Goal: Information Seeking & Learning: Learn about a topic

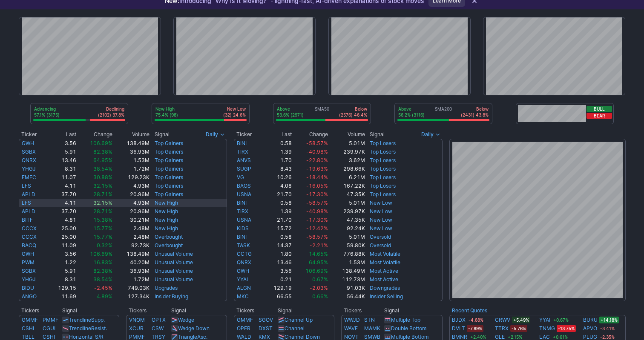
scroll to position [45, 0]
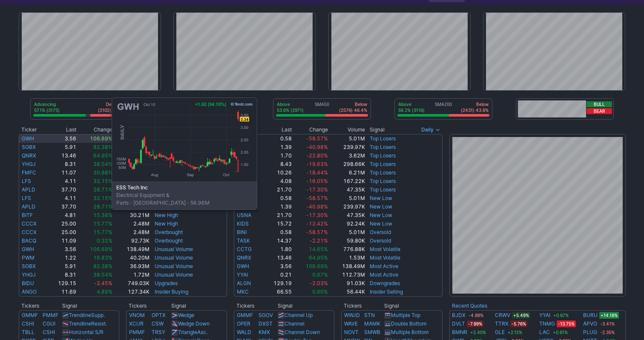
click at [26, 138] on link "GWH" at bounding box center [28, 138] width 12 height 6
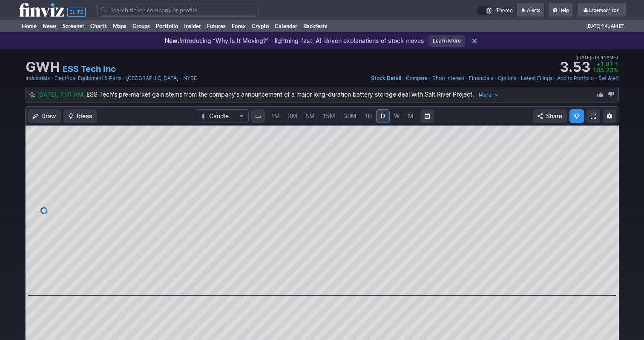
click at [277, 120] on span "1M" at bounding box center [275, 116] width 9 height 9
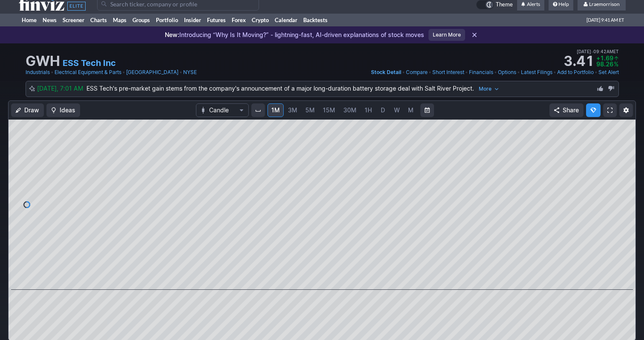
scroll to position [3, 0]
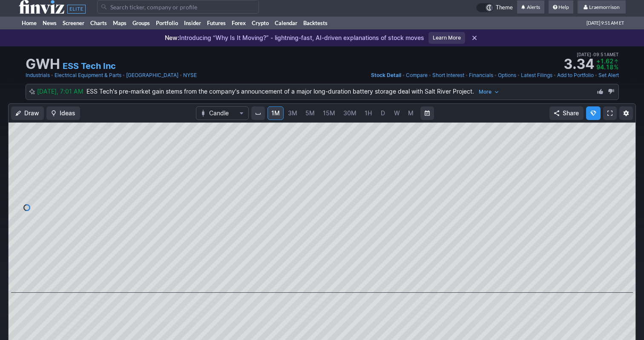
click at [117, 7] on input "Search" at bounding box center [178, 7] width 162 height 14
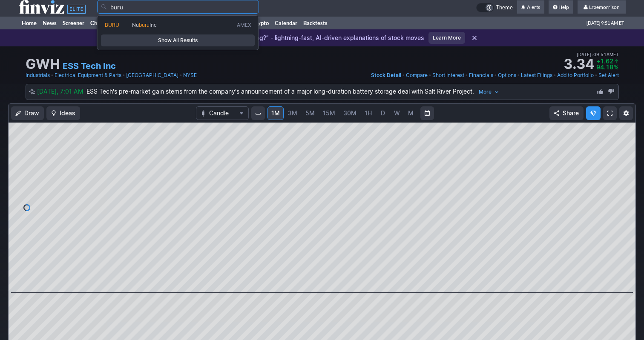
type input "buru"
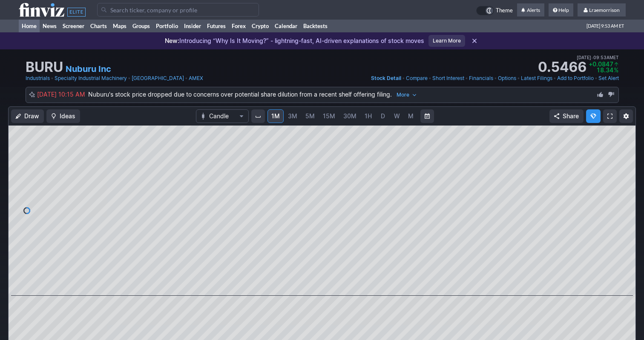
click at [28, 26] on link "Home" at bounding box center [29, 26] width 21 height 13
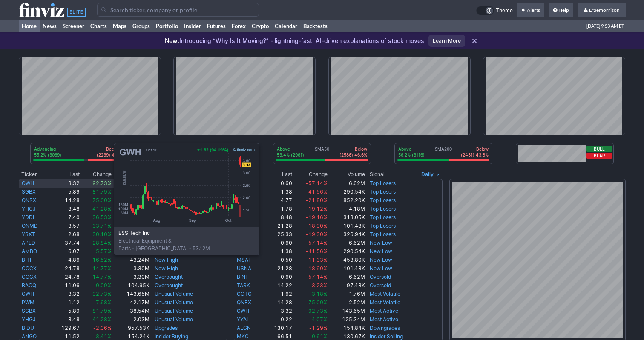
click at [29, 184] on link "GWH" at bounding box center [28, 183] width 12 height 6
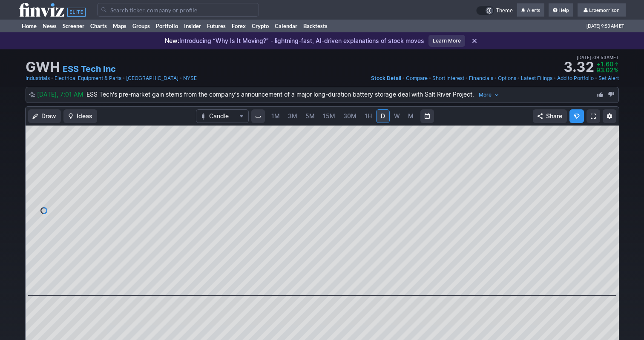
click at [276, 115] on span "1M" at bounding box center [275, 115] width 9 height 7
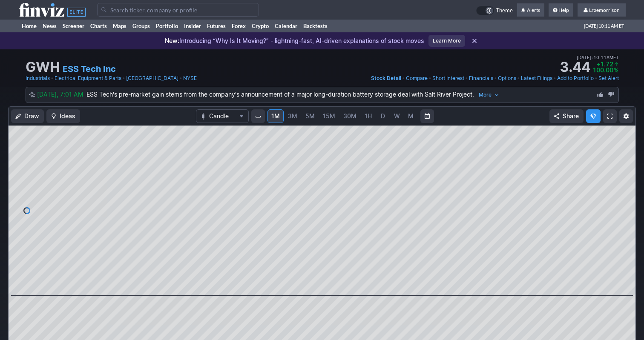
click at [131, 6] on input "Search" at bounding box center [178, 10] width 162 height 14
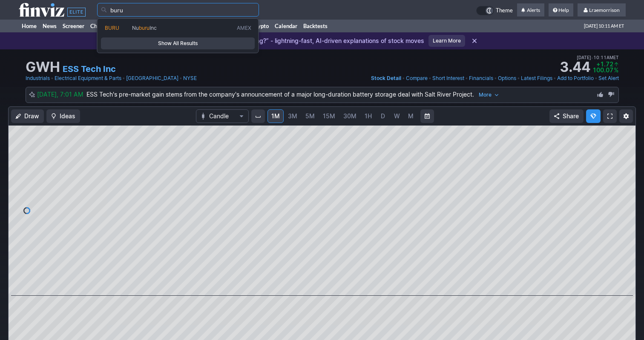
type input "buru"
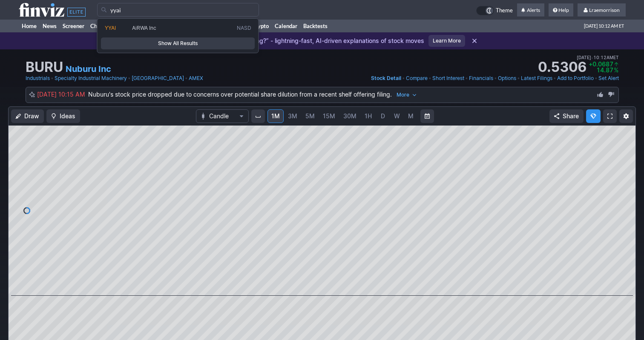
type input "yyai"
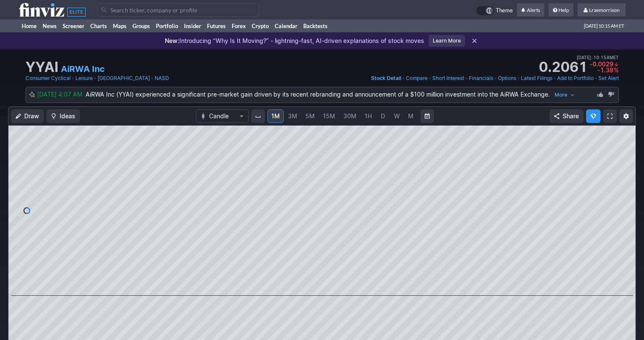
click at [117, 9] on input "Search" at bounding box center [178, 10] width 162 height 14
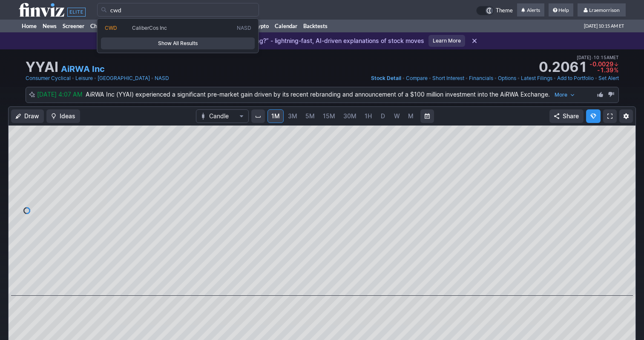
type input "cwd"
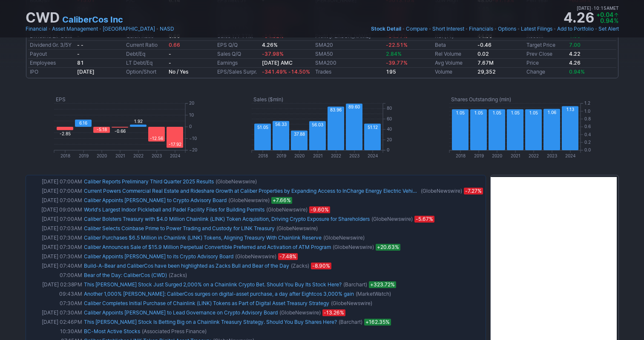
scroll to position [415, 0]
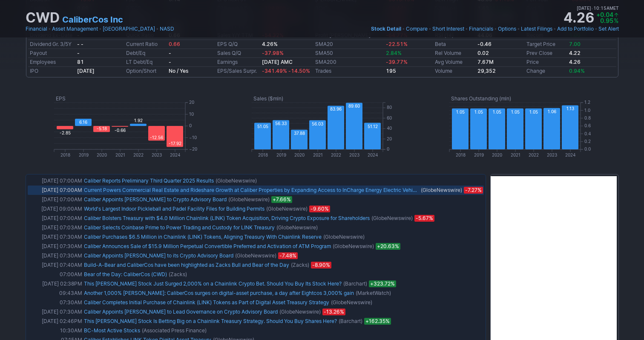
click at [395, 190] on link "Current Powers Commercial Real Estate and Rideshare Growth at Caliber Propertie…" at bounding box center [322, 190] width 477 height 6
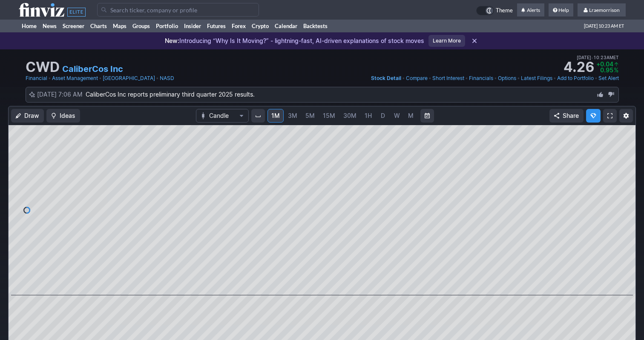
scroll to position [0, 0]
click at [32, 28] on link "Home" at bounding box center [29, 26] width 21 height 13
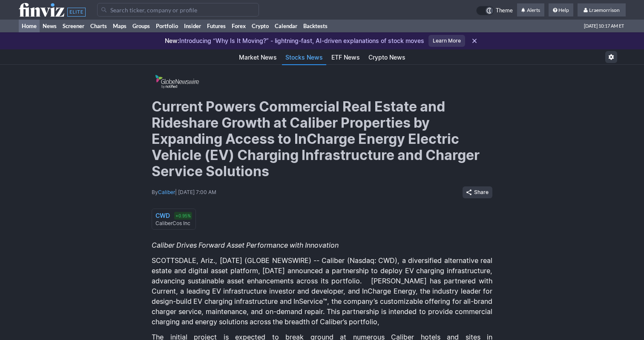
click at [31, 24] on link "Home" at bounding box center [29, 26] width 21 height 13
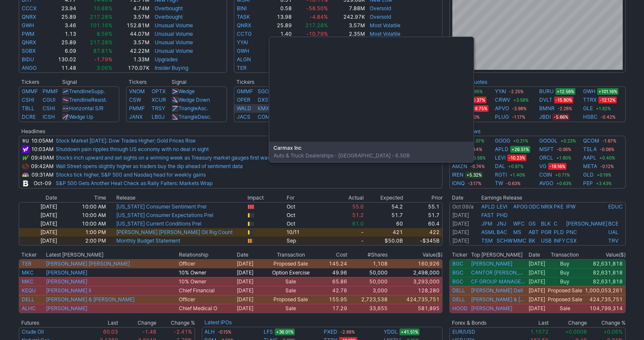
scroll to position [268, 0]
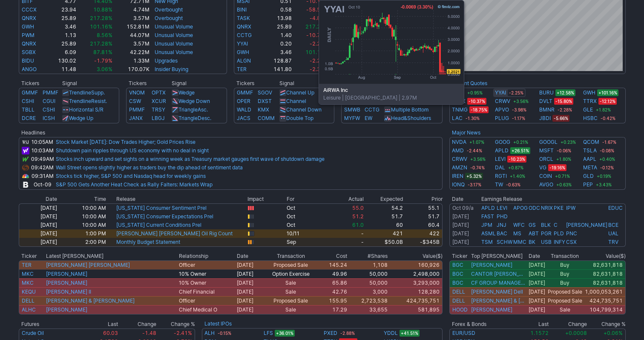
click at [501, 95] on link "YYAI" at bounding box center [500, 93] width 11 height 9
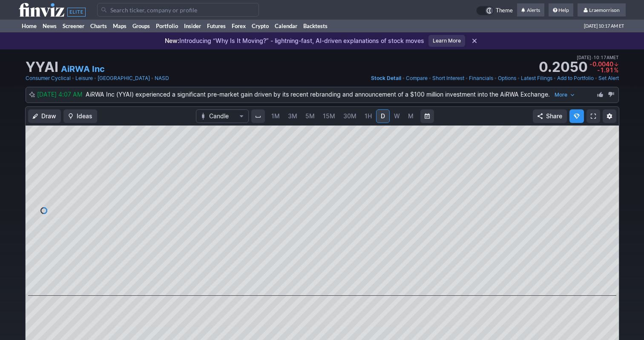
click at [274, 117] on span "1M" at bounding box center [275, 115] width 9 height 7
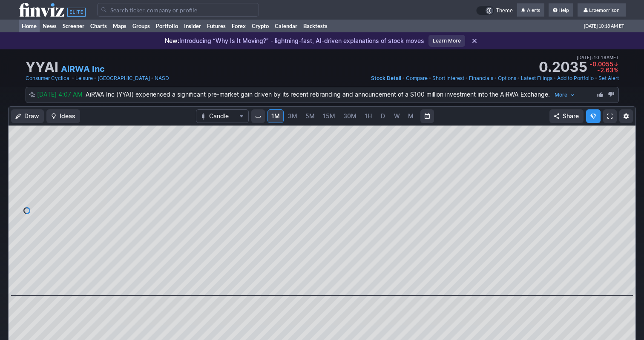
click at [31, 26] on link "Home" at bounding box center [29, 26] width 21 height 13
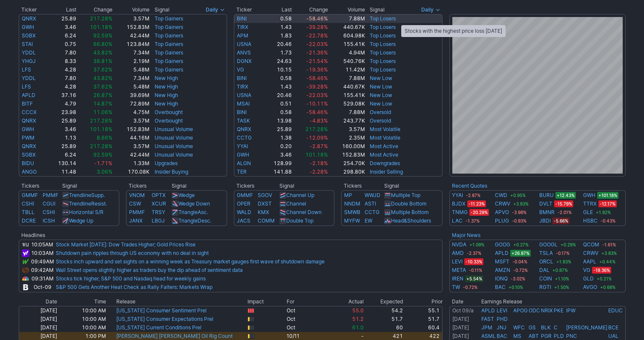
scroll to position [173, 0]
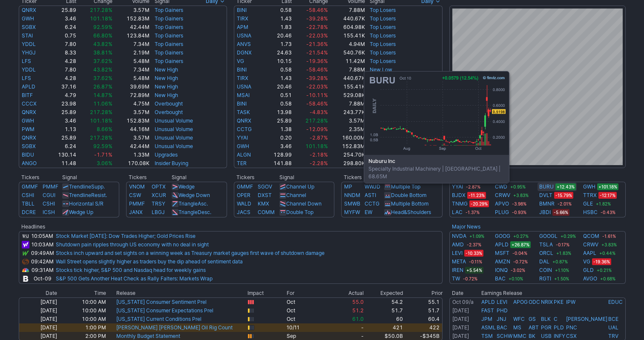
click at [547, 188] on link "BURU" at bounding box center [546, 187] width 14 height 9
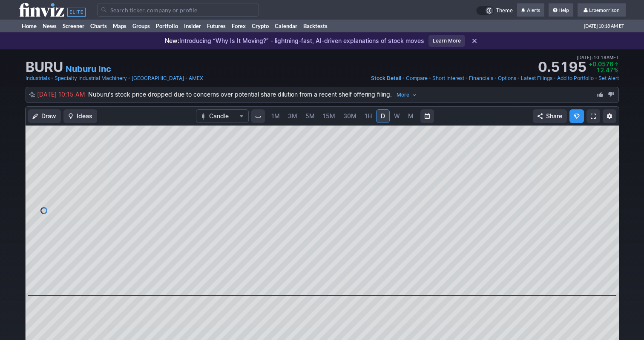
click at [275, 117] on span "1M" at bounding box center [275, 115] width 9 height 7
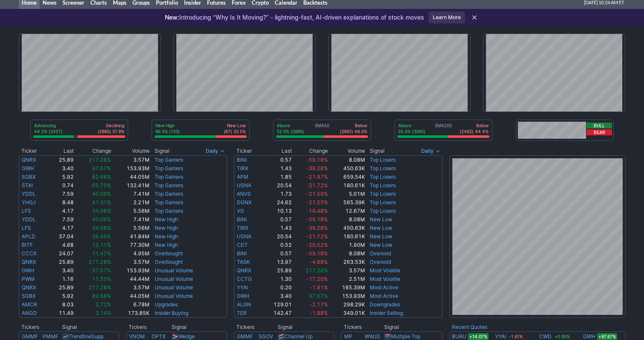
scroll to position [23, 0]
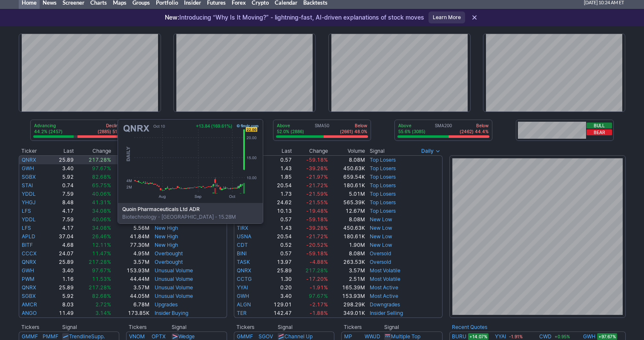
click at [32, 160] on link "QNRX" at bounding box center [29, 160] width 14 height 6
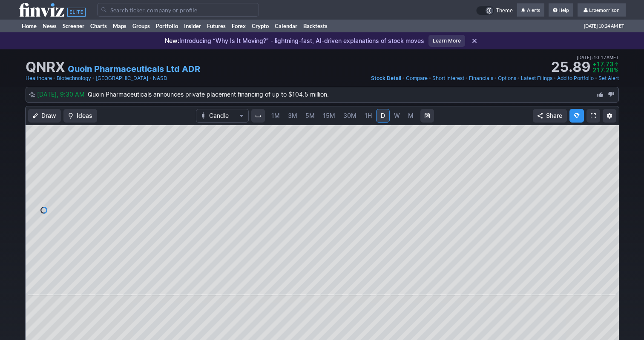
click at [276, 113] on span "1M" at bounding box center [275, 115] width 9 height 7
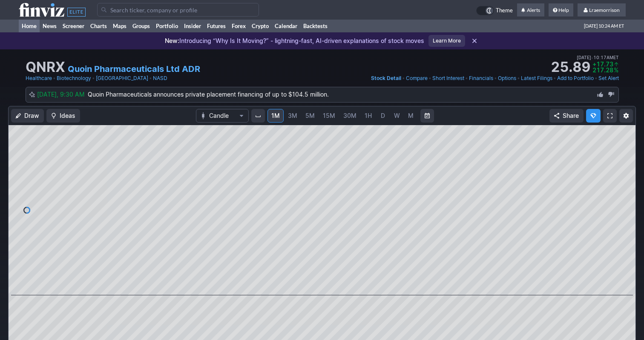
click at [30, 28] on link "Home" at bounding box center [29, 26] width 21 height 13
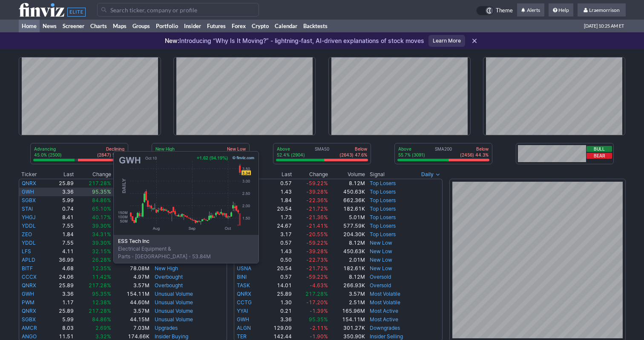
click at [28, 192] on link "GWH" at bounding box center [28, 192] width 12 height 6
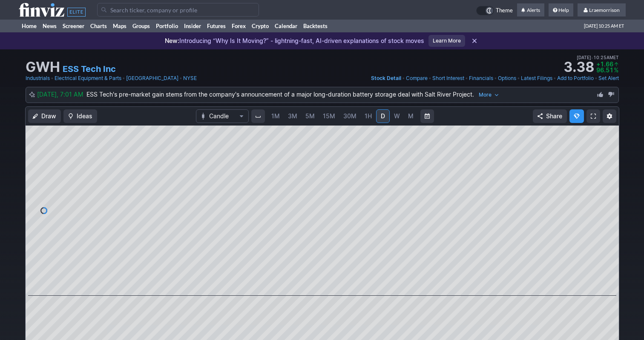
click at [277, 118] on span "1M" at bounding box center [275, 115] width 9 height 7
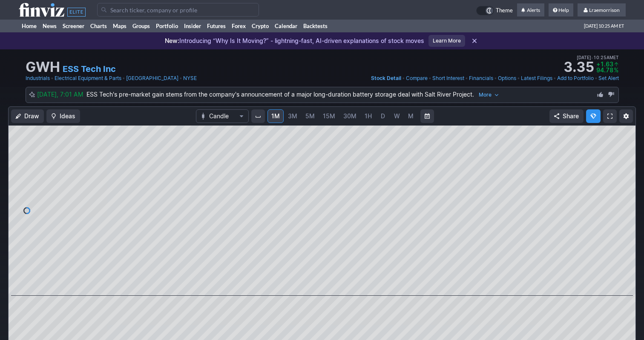
click at [112, 13] on input "Search" at bounding box center [178, 10] width 162 height 14
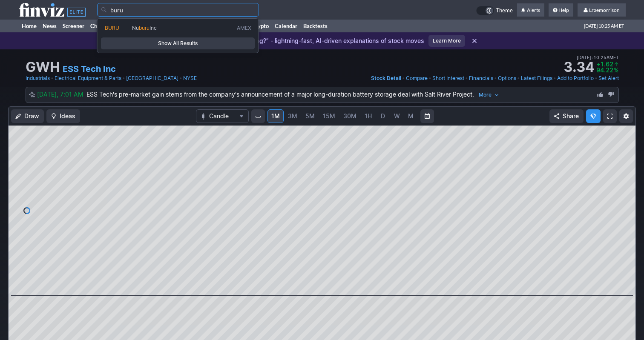
type input "buru"
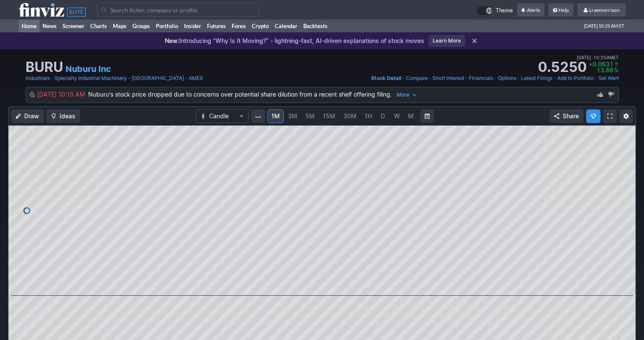
click at [37, 26] on link "Home" at bounding box center [29, 26] width 21 height 13
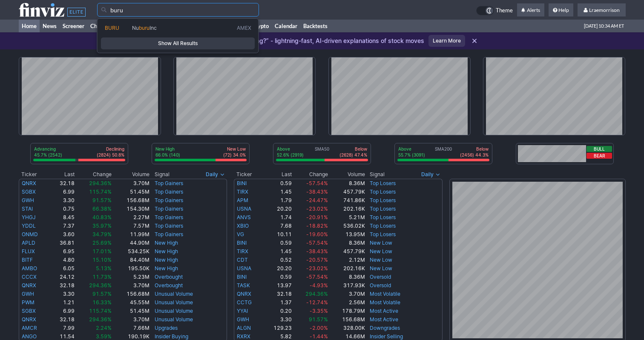
type input "buru"
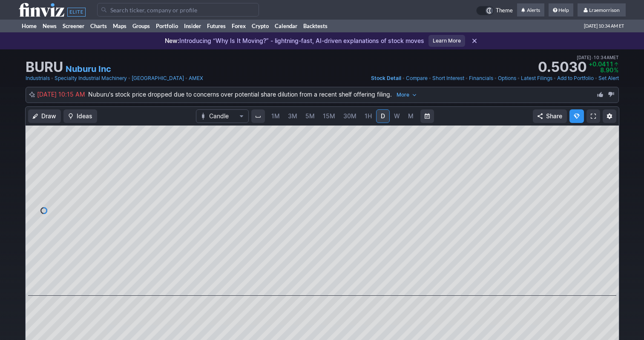
click at [275, 115] on span "1M" at bounding box center [275, 115] width 9 height 7
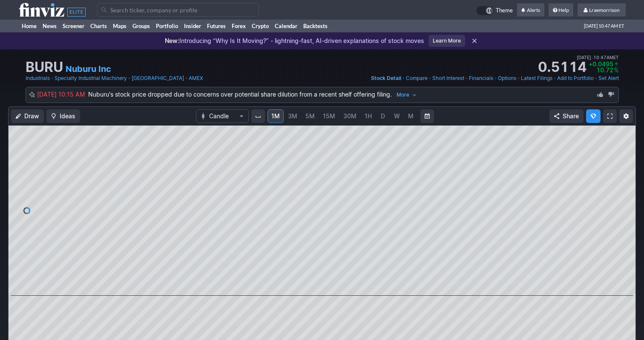
click at [123, 8] on input "Search" at bounding box center [178, 10] width 162 height 14
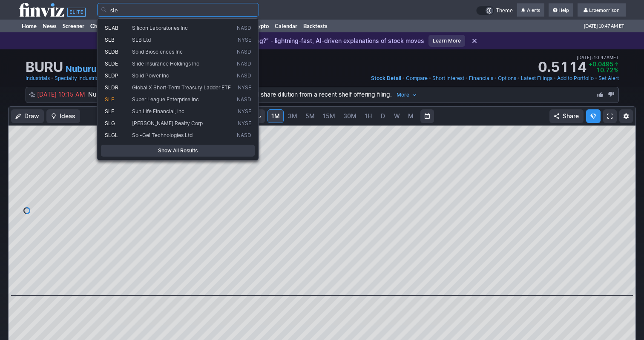
type input "sle"
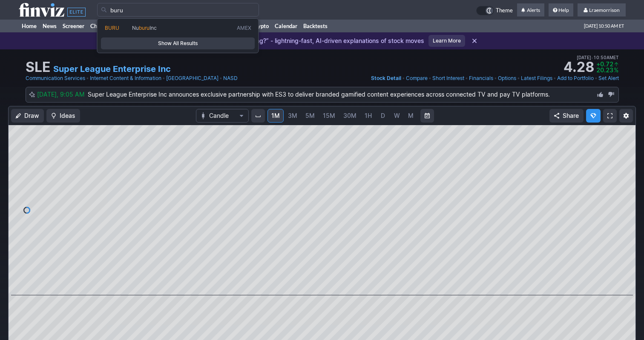
type input "buru"
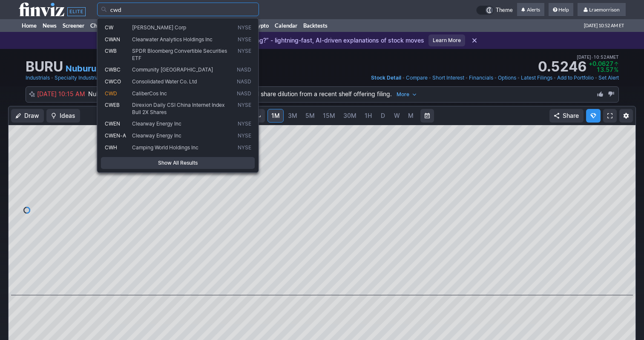
type input "cwd"
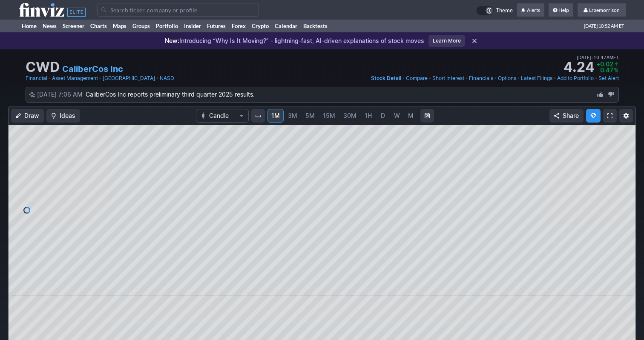
click at [184, 0] on td at bounding box center [286, 10] width 379 height 20
click at [30, 27] on link "Home" at bounding box center [29, 26] width 21 height 13
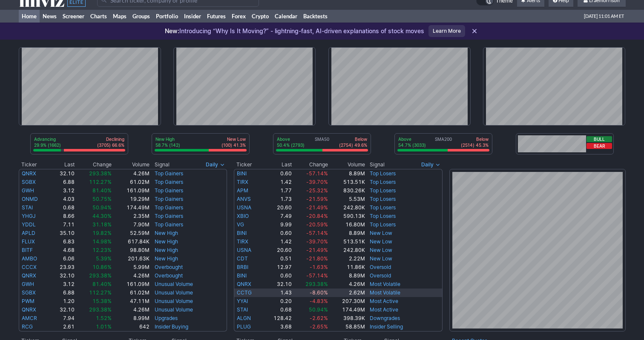
scroll to position [11, 0]
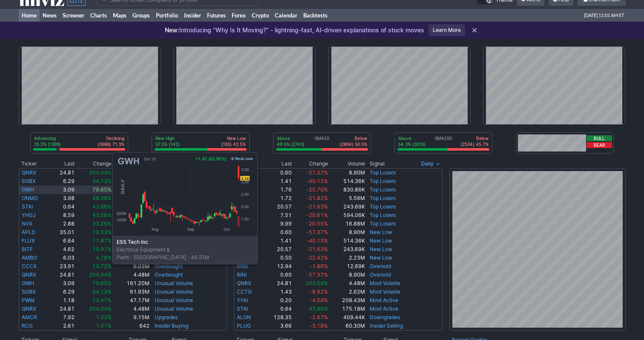
click at [27, 193] on link "GWH" at bounding box center [28, 190] width 12 height 6
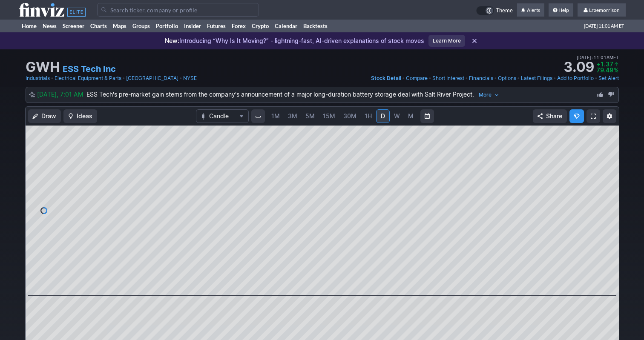
click at [276, 118] on span "1M" at bounding box center [275, 115] width 9 height 7
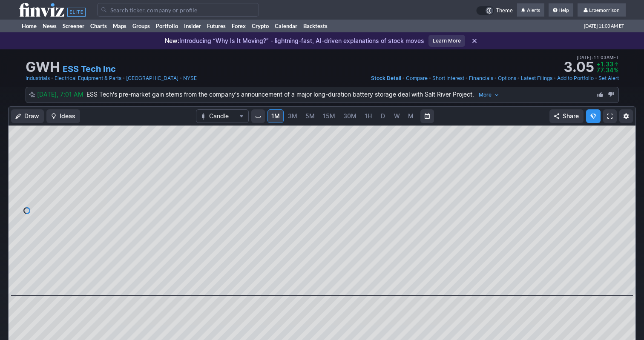
click at [154, 8] on input "Search" at bounding box center [178, 10] width 162 height 14
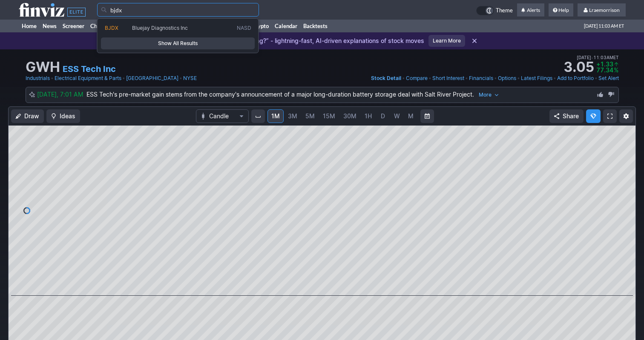
type input "bjdx"
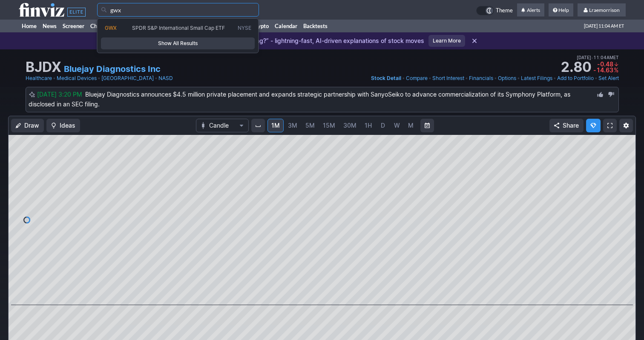
type input "gwx"
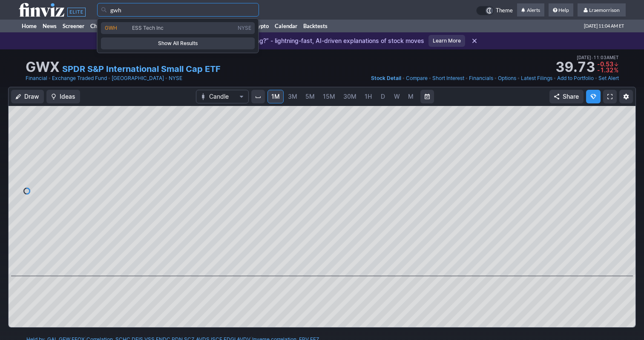
click at [154, 27] on span "ESS Tech Inc" at bounding box center [148, 28] width 32 height 6
type input "GWH"
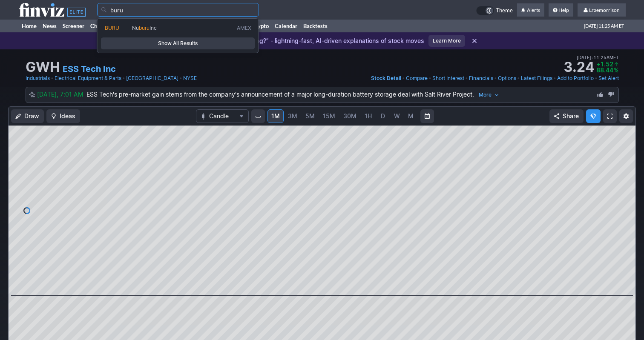
type input "buru"
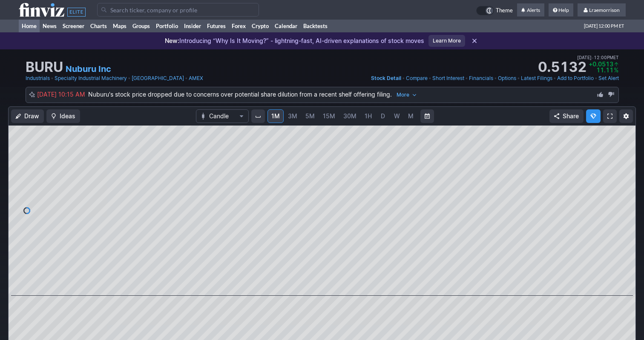
click at [32, 25] on link "Home" at bounding box center [29, 26] width 21 height 13
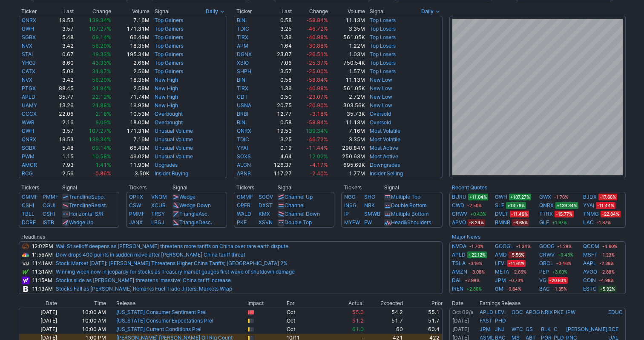
scroll to position [137, 0]
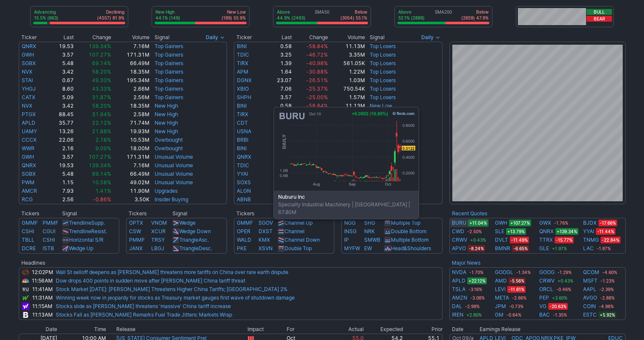
click at [456, 224] on link "BURU" at bounding box center [459, 223] width 14 height 9
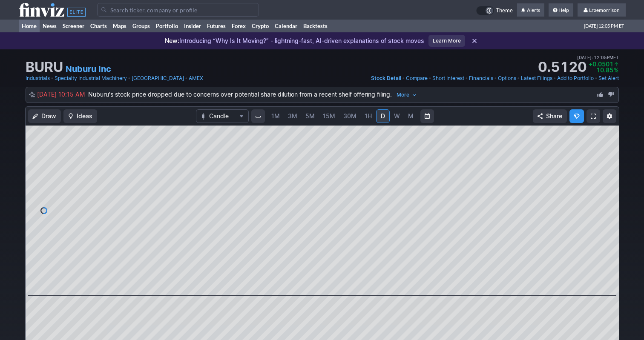
click at [34, 26] on link "Home" at bounding box center [29, 26] width 21 height 13
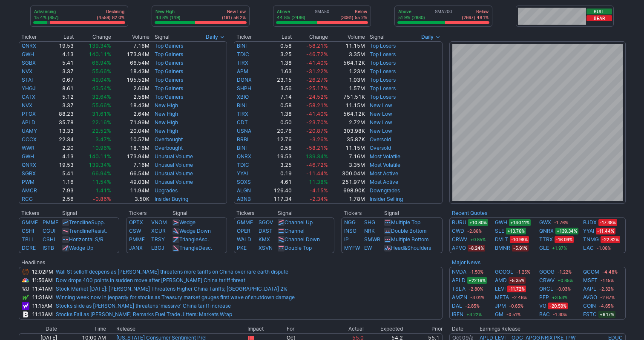
scroll to position [138, 0]
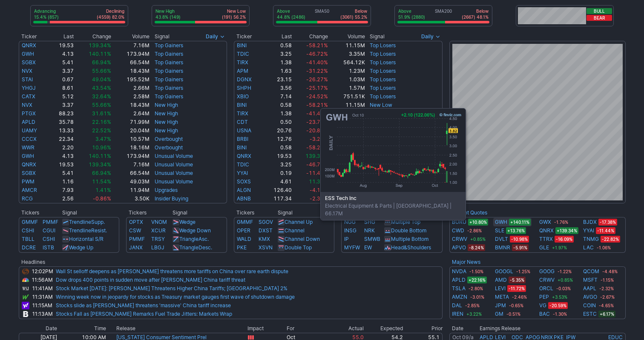
click at [503, 225] on link "GWH" at bounding box center [501, 222] width 12 height 9
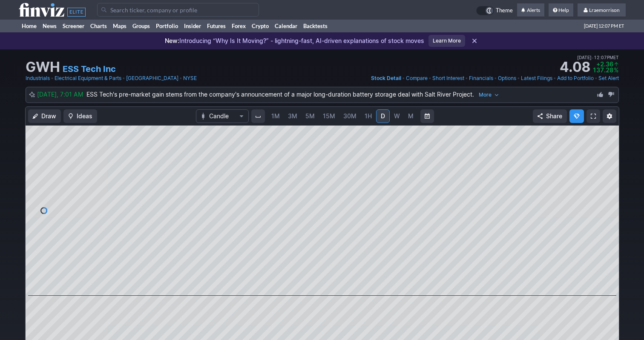
click at [276, 115] on span "1M" at bounding box center [275, 115] width 9 height 7
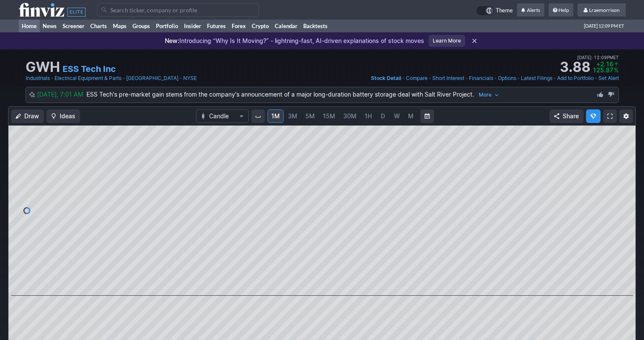
click at [29, 28] on link "Home" at bounding box center [29, 26] width 21 height 13
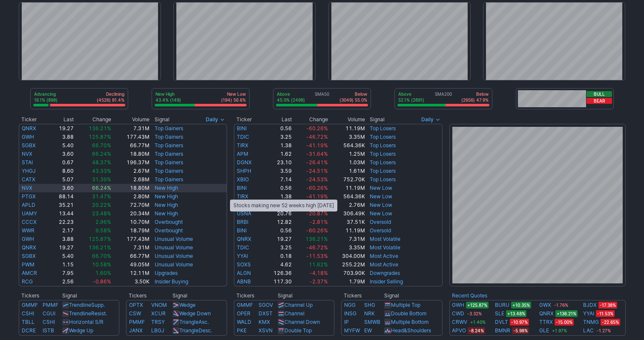
scroll to position [56, 0]
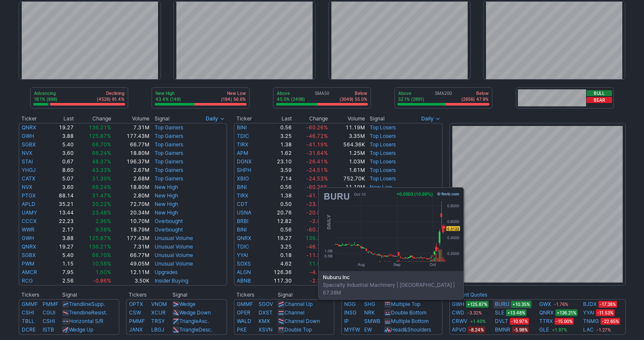
click at [501, 305] on link "BURU" at bounding box center [502, 304] width 14 height 9
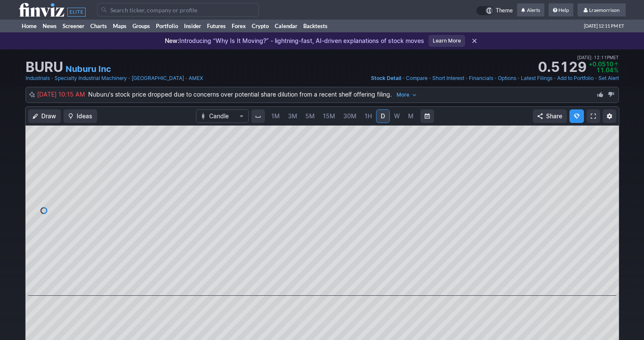
click at [275, 119] on span "1M" at bounding box center [275, 115] width 9 height 7
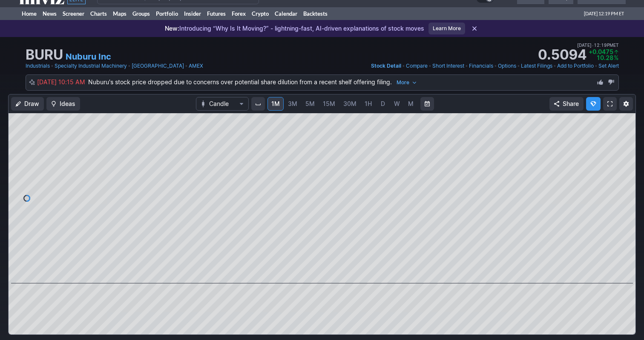
scroll to position [11, 0]
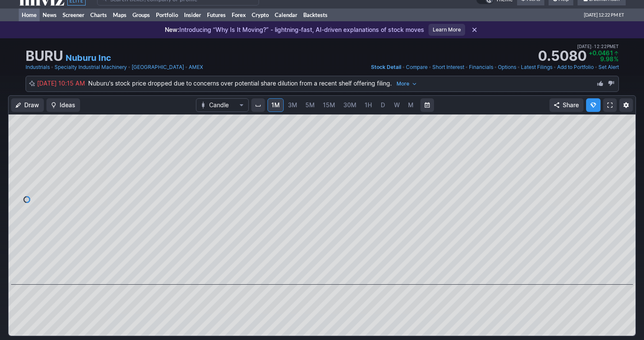
click at [31, 14] on link "Home" at bounding box center [29, 15] width 21 height 13
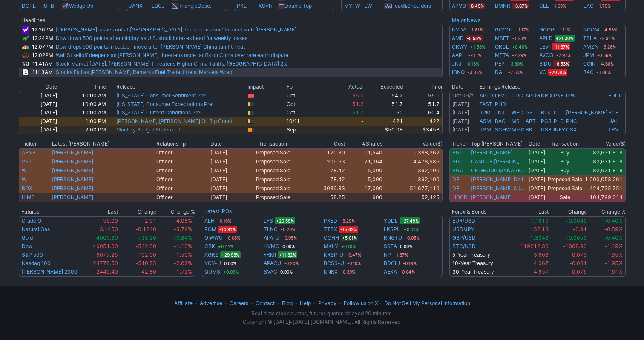
scroll to position [380, 0]
